Goal: Information Seeking & Learning: Learn about a topic

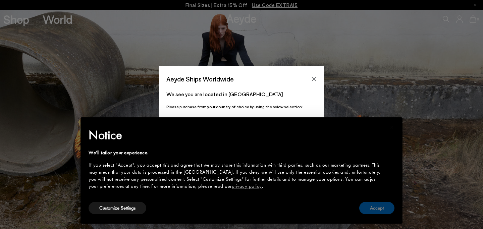
click at [379, 208] on button "Accept" at bounding box center [376, 208] width 35 height 12
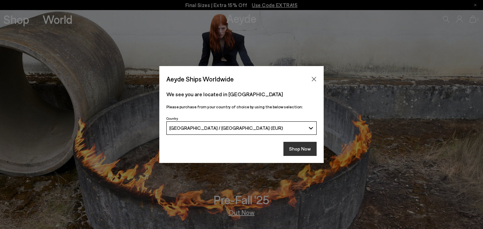
click at [306, 149] on button "Shop Now" at bounding box center [299, 149] width 33 height 14
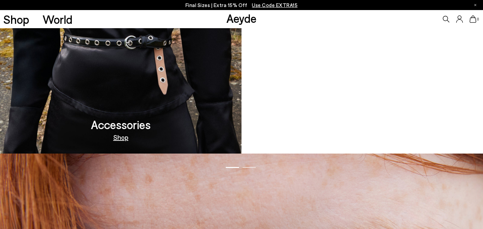
scroll to position [624, 0]
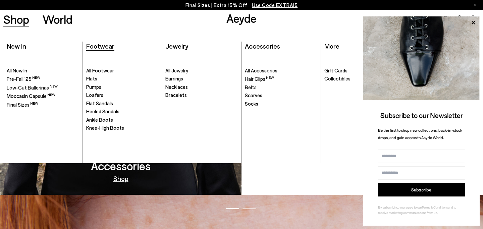
click at [101, 45] on span "Footwear" at bounding box center [100, 46] width 28 height 8
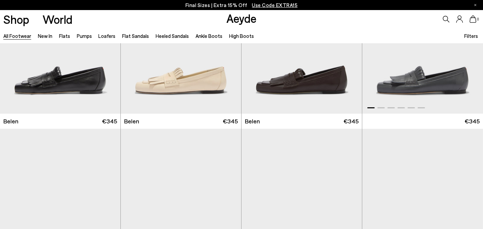
scroll to position [185, 0]
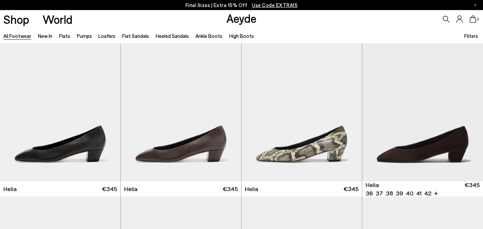
scroll to position [1188, 0]
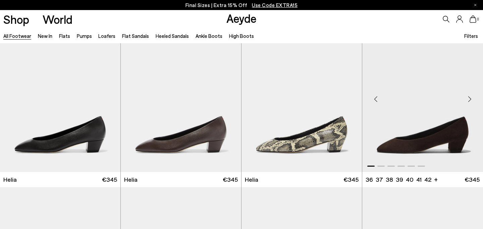
click at [472, 99] on div "Next slide" at bounding box center [470, 99] width 20 height 20
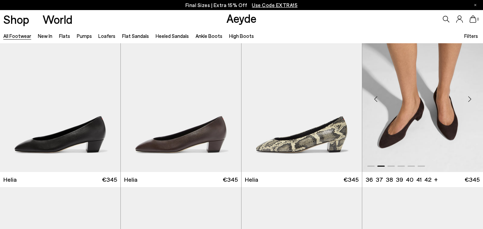
click at [472, 99] on div "Next slide" at bounding box center [470, 99] width 20 height 20
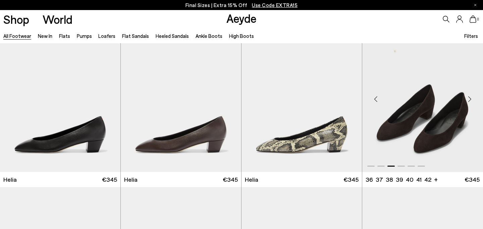
click at [472, 99] on div "Next slide" at bounding box center [470, 99] width 20 height 20
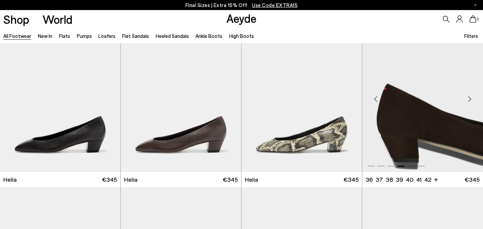
click at [472, 99] on div "Next slide" at bounding box center [470, 99] width 20 height 20
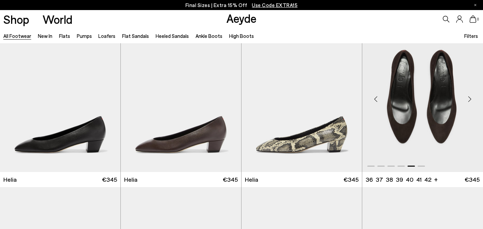
click at [472, 99] on div "Next slide" at bounding box center [470, 99] width 20 height 20
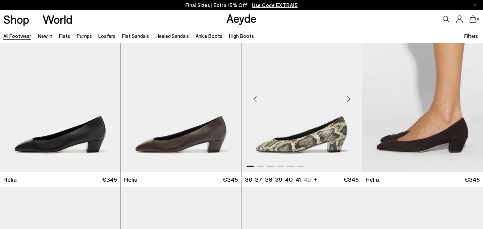
click at [349, 100] on div "Next slide" at bounding box center [348, 99] width 20 height 20
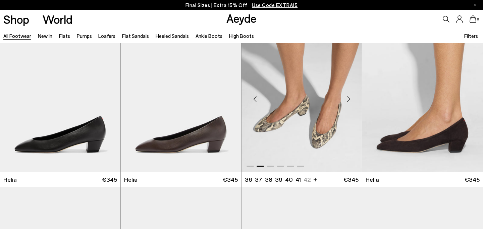
click at [349, 100] on div "Next slide" at bounding box center [348, 99] width 20 height 20
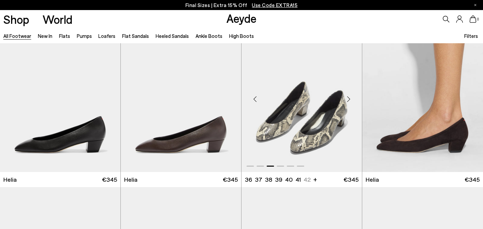
click at [349, 100] on div "Next slide" at bounding box center [348, 99] width 20 height 20
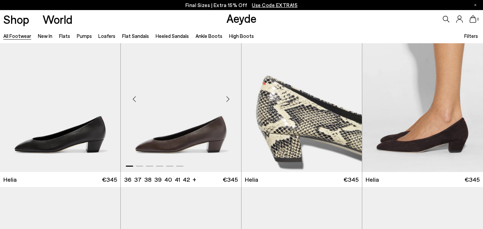
click at [235, 102] on div "Next slide" at bounding box center [228, 99] width 20 height 20
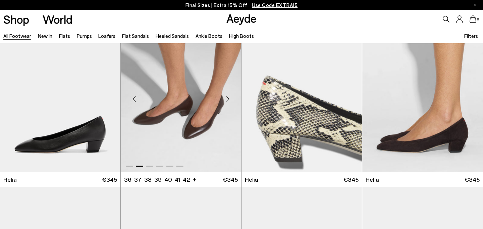
click at [230, 101] on div "Next slide" at bounding box center [228, 99] width 20 height 20
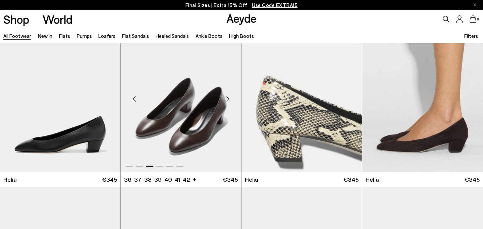
click at [230, 101] on div "Next slide" at bounding box center [228, 99] width 20 height 20
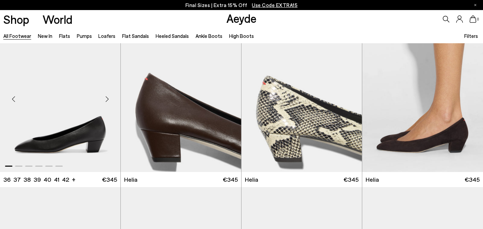
click at [109, 100] on div "Next slide" at bounding box center [107, 99] width 20 height 20
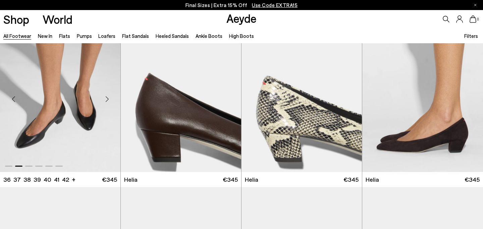
click at [109, 100] on div "Next slide" at bounding box center [107, 99] width 20 height 20
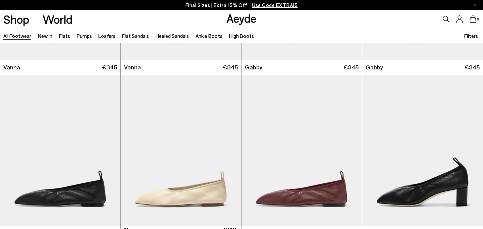
scroll to position [1541, 0]
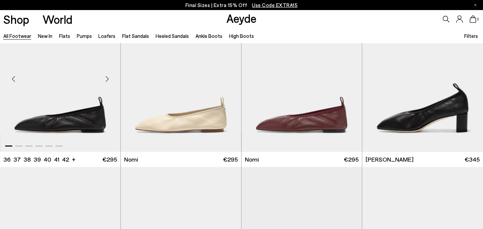
click at [108, 79] on div "Next slide" at bounding box center [107, 79] width 20 height 20
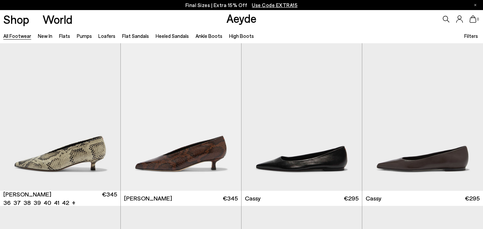
scroll to position [2340, 0]
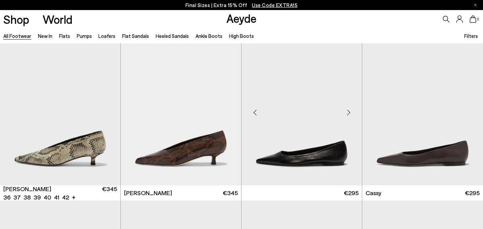
click at [353, 102] on img at bounding box center [302, 109] width 120 height 151
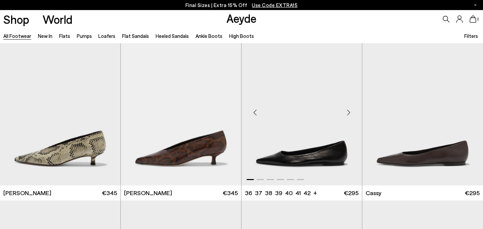
scroll to position [2385, 0]
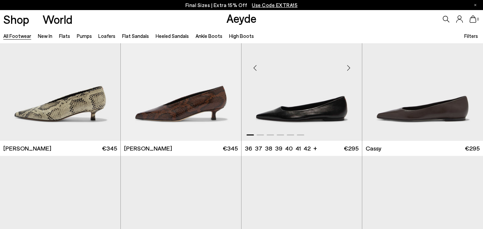
click at [348, 68] on div "Next slide" at bounding box center [348, 68] width 20 height 20
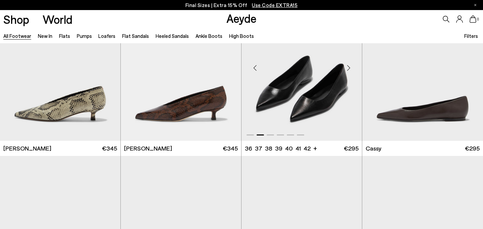
click at [348, 68] on div "Next slide" at bounding box center [348, 68] width 20 height 20
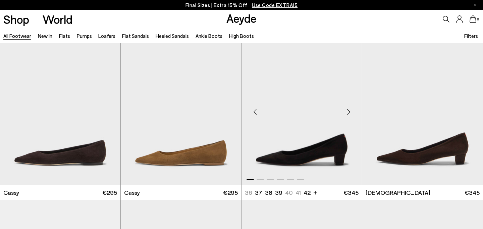
scroll to position [2524, 0]
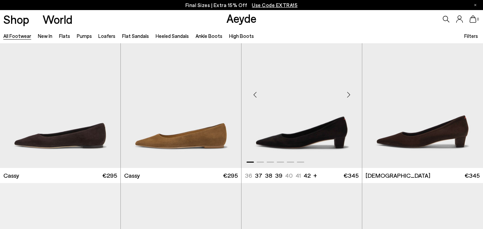
click at [346, 94] on div "Next slide" at bounding box center [348, 95] width 20 height 20
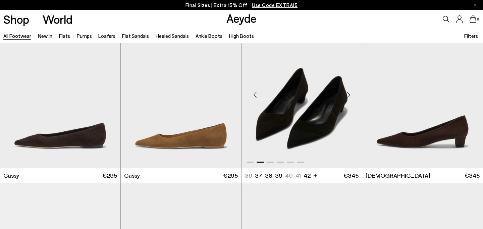
click at [346, 94] on div "Next slide" at bounding box center [348, 95] width 20 height 20
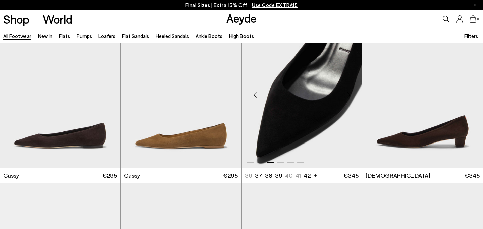
click at [346, 94] on div "Next slide" at bounding box center [348, 95] width 20 height 20
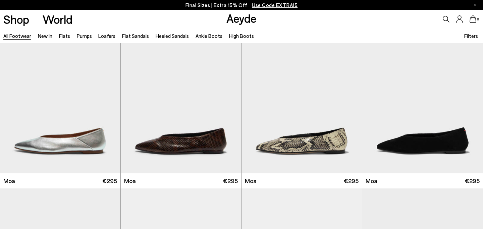
scroll to position [2895, 0]
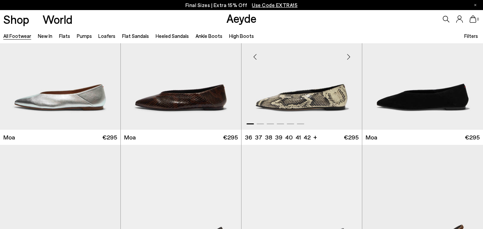
click at [349, 57] on div "Next slide" at bounding box center [348, 57] width 20 height 20
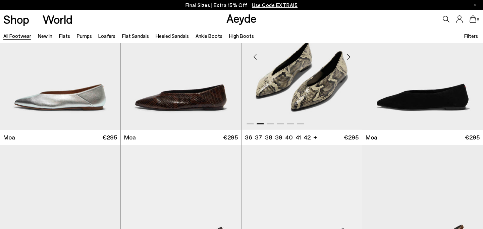
click at [349, 57] on div "Next slide" at bounding box center [348, 57] width 20 height 20
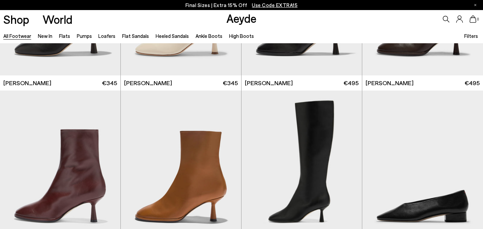
scroll to position [3330, 0]
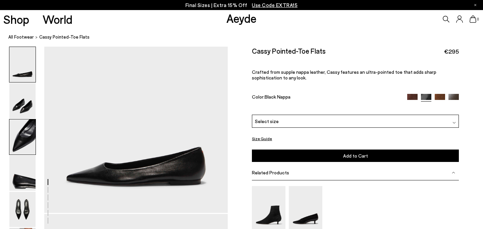
click at [24, 132] on img at bounding box center [22, 136] width 26 height 35
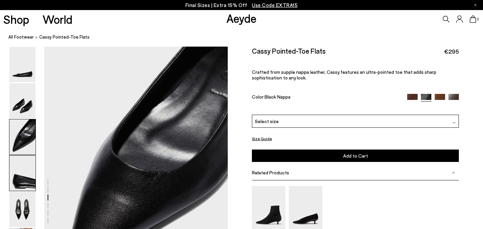
click at [24, 166] on img at bounding box center [22, 173] width 26 height 35
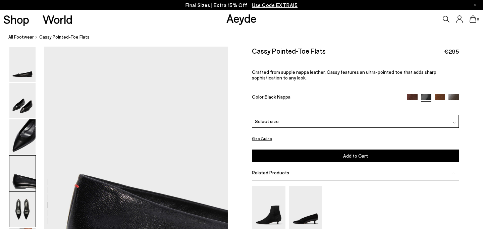
click at [23, 205] on img at bounding box center [22, 209] width 26 height 35
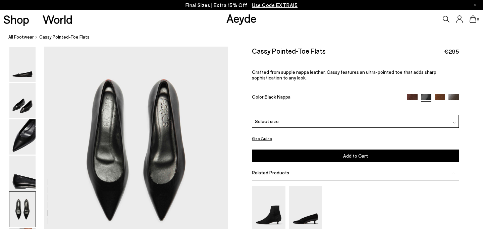
scroll to position [942, 0]
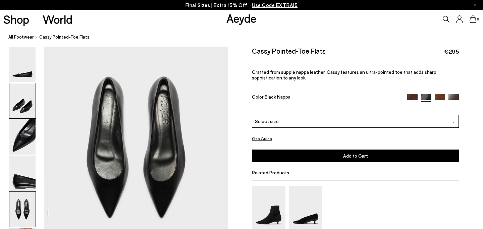
click at [26, 105] on img at bounding box center [22, 100] width 26 height 35
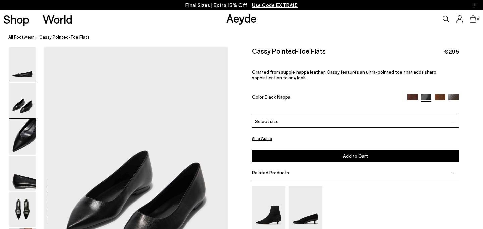
scroll to position [184, 0]
